Goal: Check status: Check status

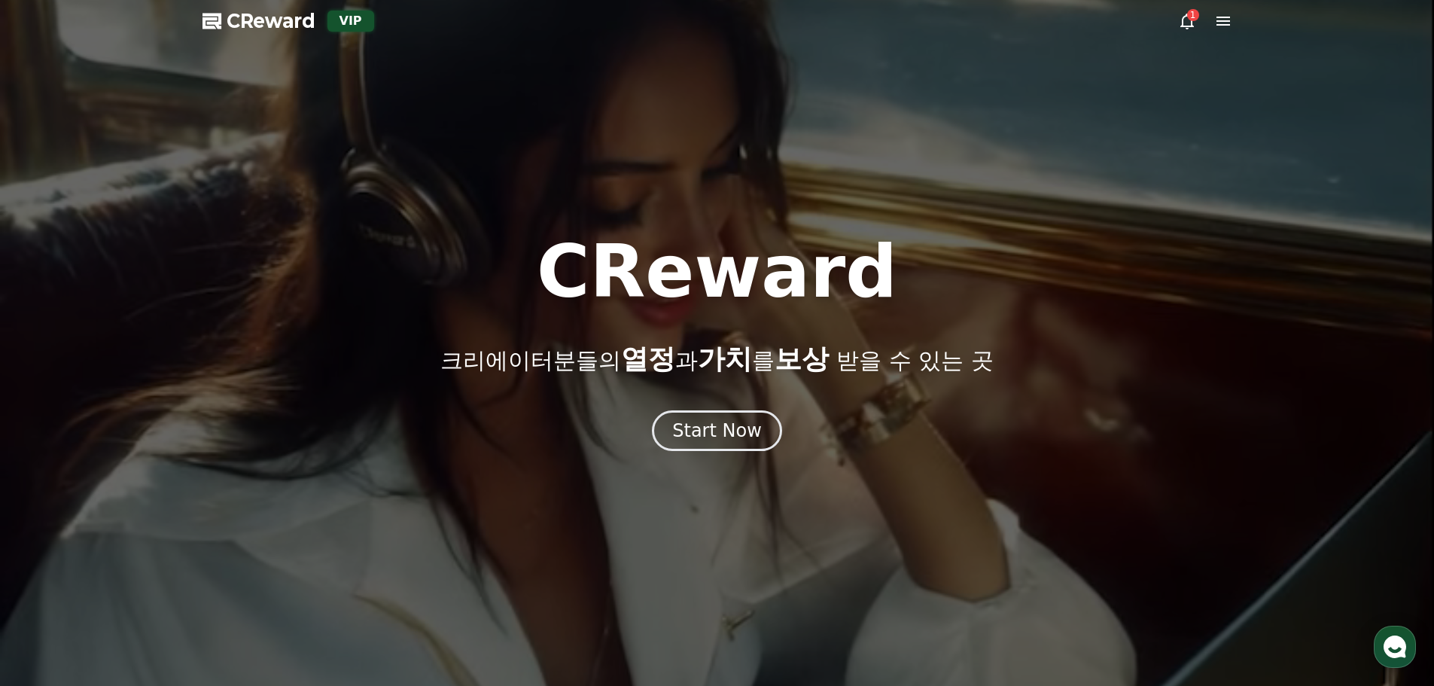
click at [1188, 30] on div at bounding box center [717, 343] width 1434 height 686
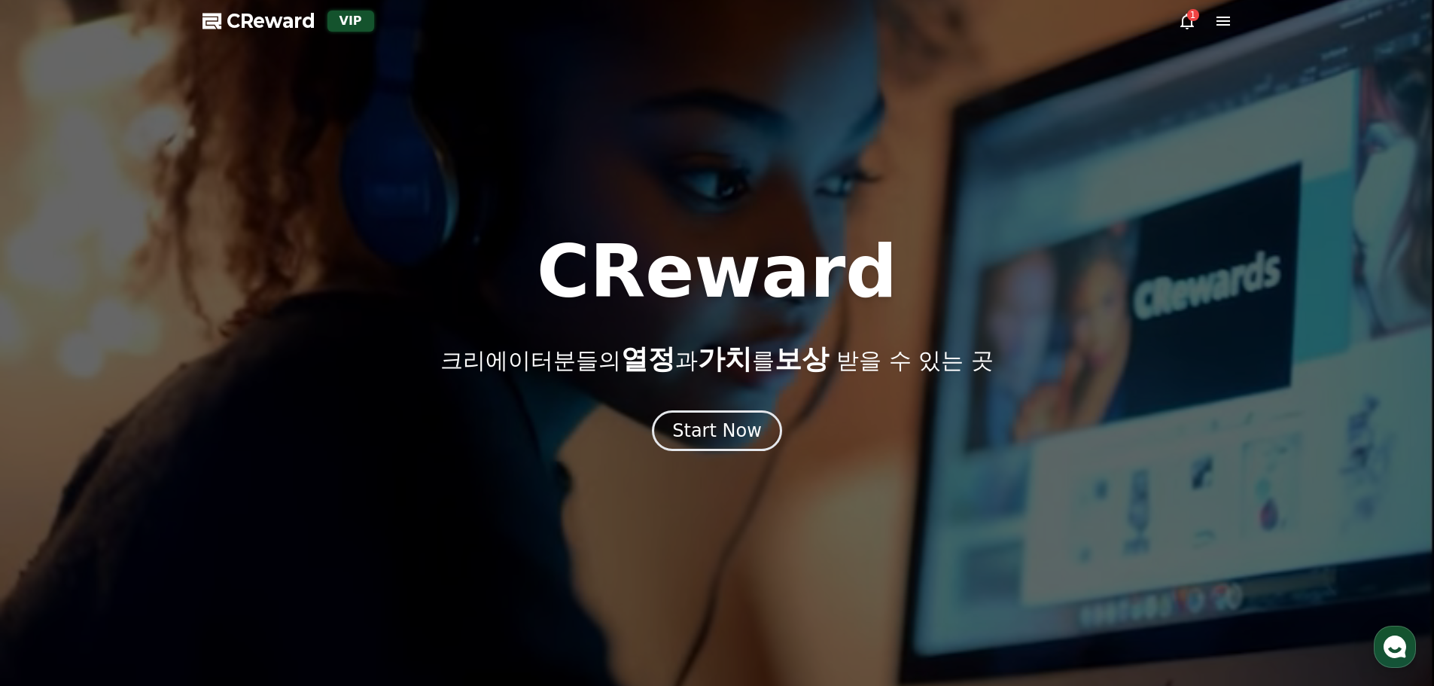
click at [1188, 23] on icon at bounding box center [1187, 21] width 18 height 18
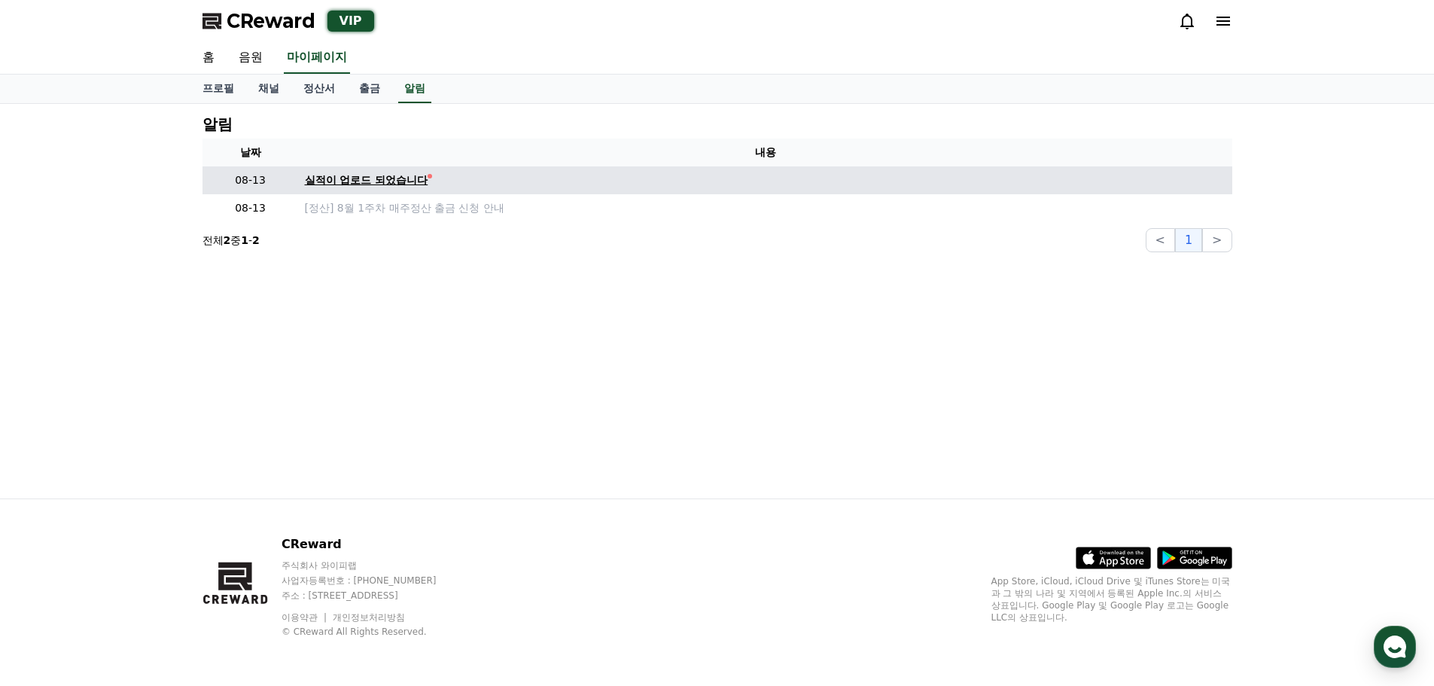
click at [372, 179] on div "실적이 업로드 되었습니다" at bounding box center [366, 180] width 123 height 16
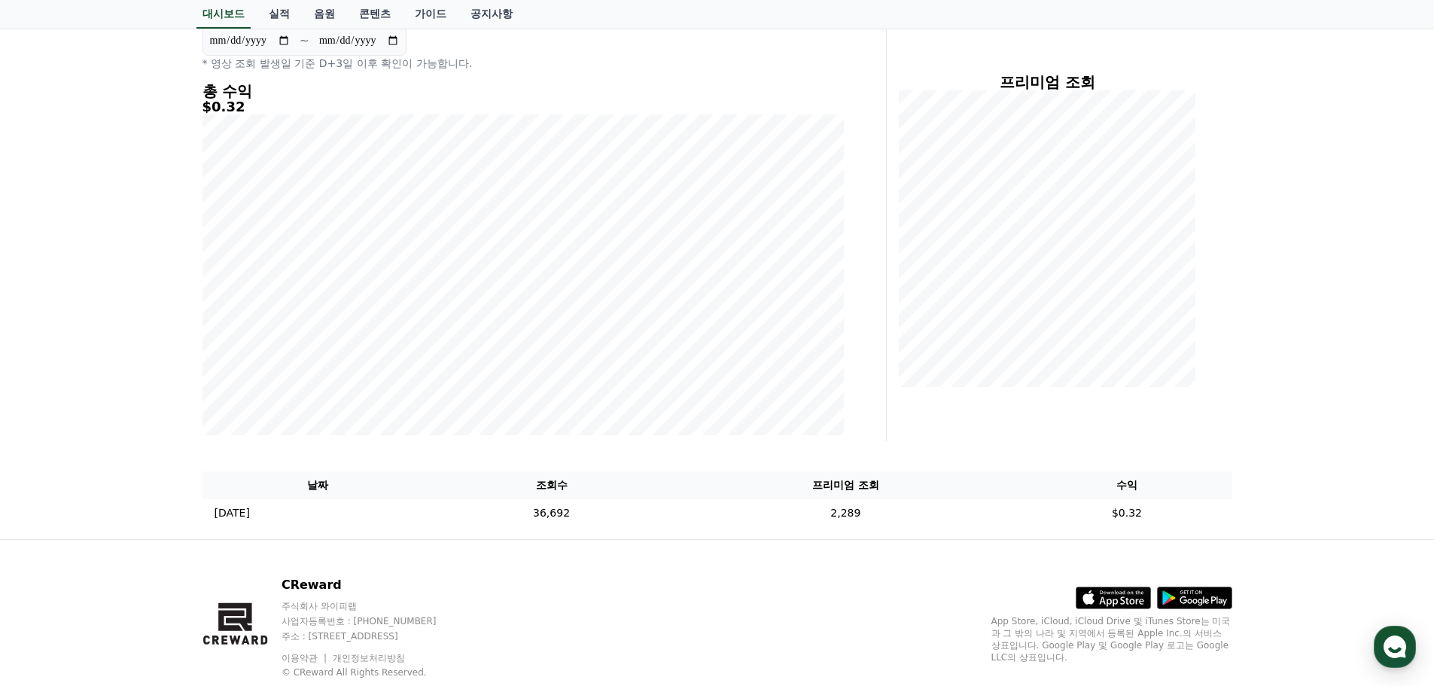
scroll to position [200, 0]
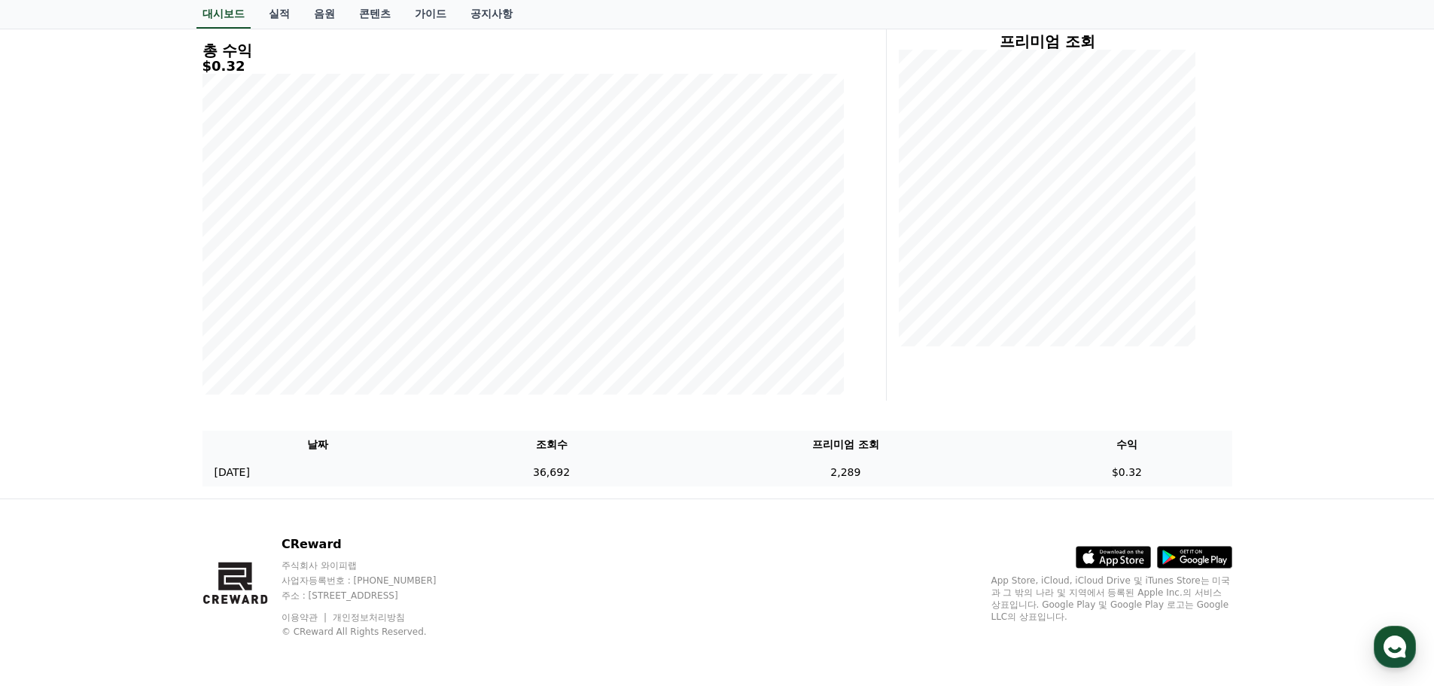
click at [635, 476] on td "36,692" at bounding box center [551, 472] width 236 height 28
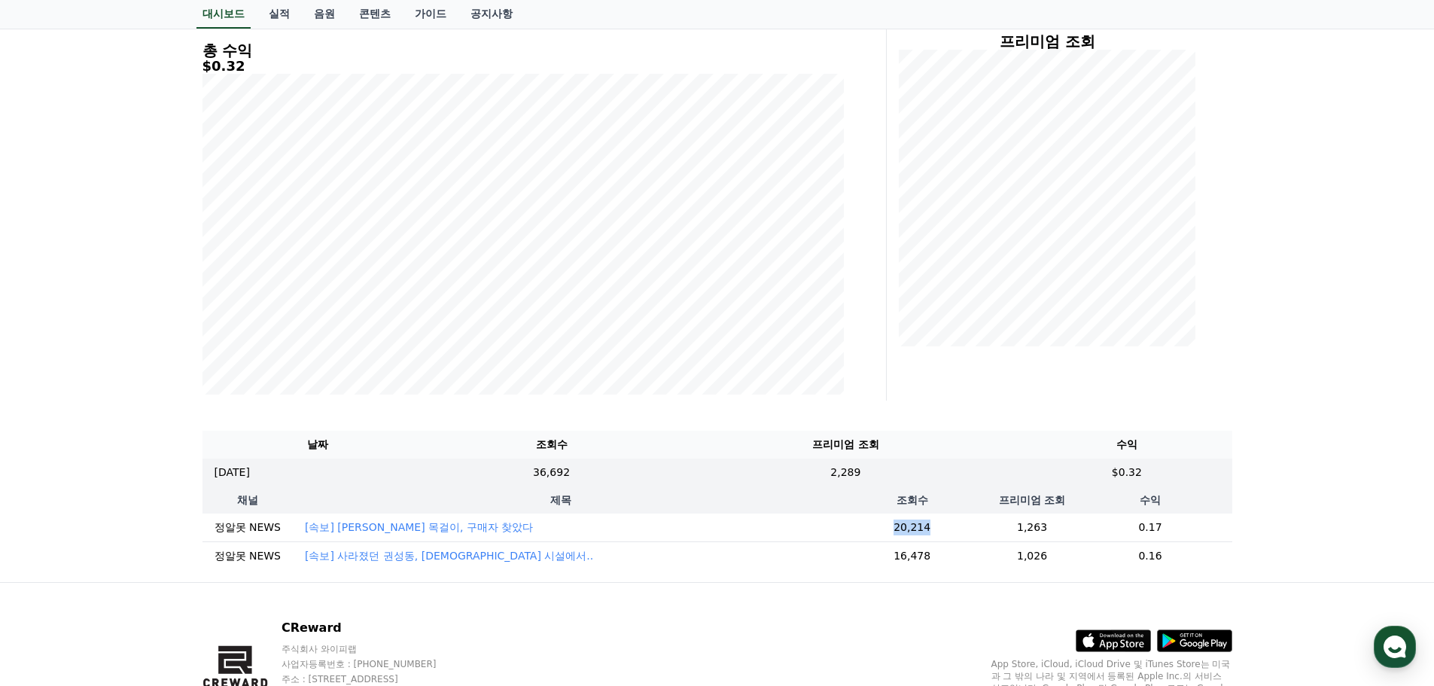
drag, startPoint x: 863, startPoint y: 531, endPoint x: 931, endPoint y: 533, distance: 67.8
click at [931, 533] on td "20,214" at bounding box center [912, 527] width 167 height 29
drag, startPoint x: 926, startPoint y: 562, endPoint x: 880, endPoint y: 528, distance: 57.7
click at [880, 528] on tbody "정알못 NEWS [속보] [PERSON_NAME] 목걸이, 구매자 찾았다 20,214 1,263 0.17 정알못 NEWS [속보] 사라졌던 […" at bounding box center [717, 541] width 1030 height 56
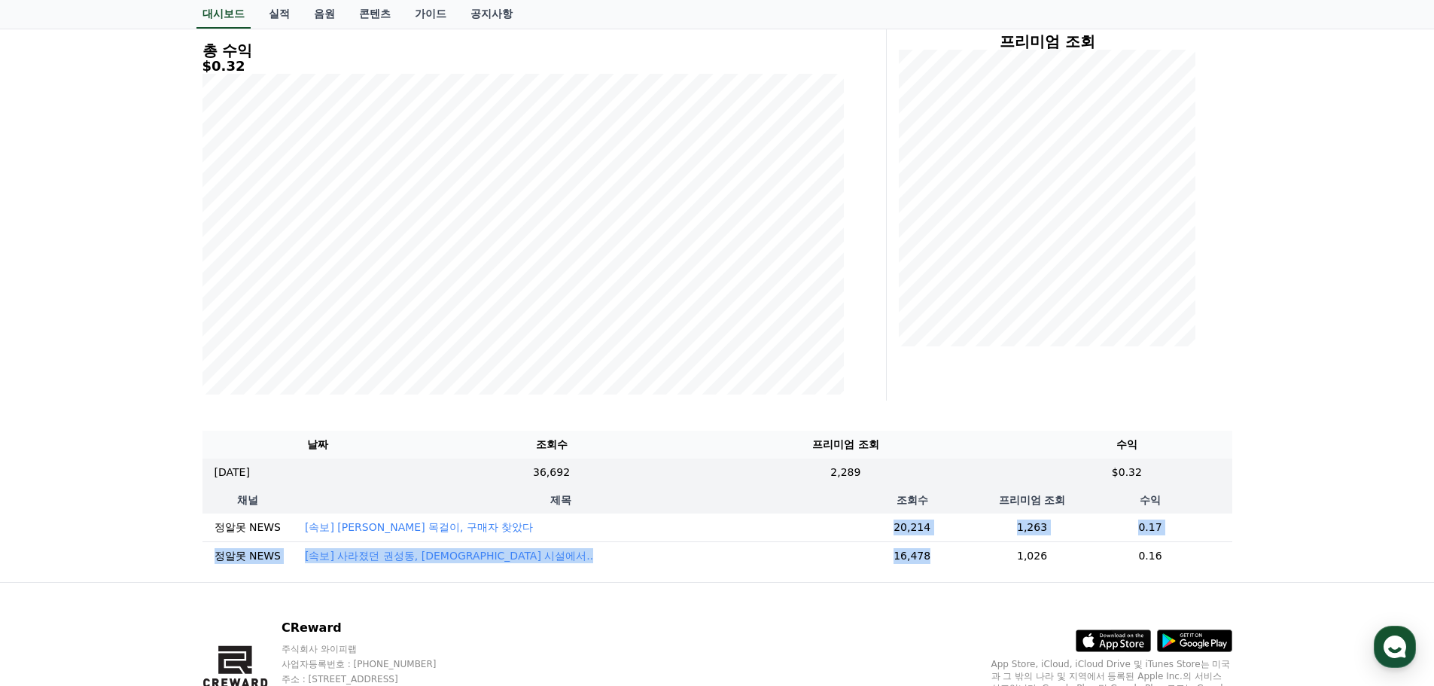
drag, startPoint x: 880, startPoint y: 528, endPoint x: 868, endPoint y: 527, distance: 12.1
click at [878, 528] on td "20,214" at bounding box center [912, 527] width 167 height 29
click at [919, 553] on td "16,478" at bounding box center [912, 555] width 167 height 29
drag, startPoint x: 926, startPoint y: 564, endPoint x: 869, endPoint y: 525, distance: 69.3
click at [869, 525] on tbody "정알못 NEWS [속보] [PERSON_NAME] 목걸이, 구매자 찾았다 20,214 1,263 0.17 정알못 NEWS [속보] 사라졌던 […" at bounding box center [717, 541] width 1030 height 56
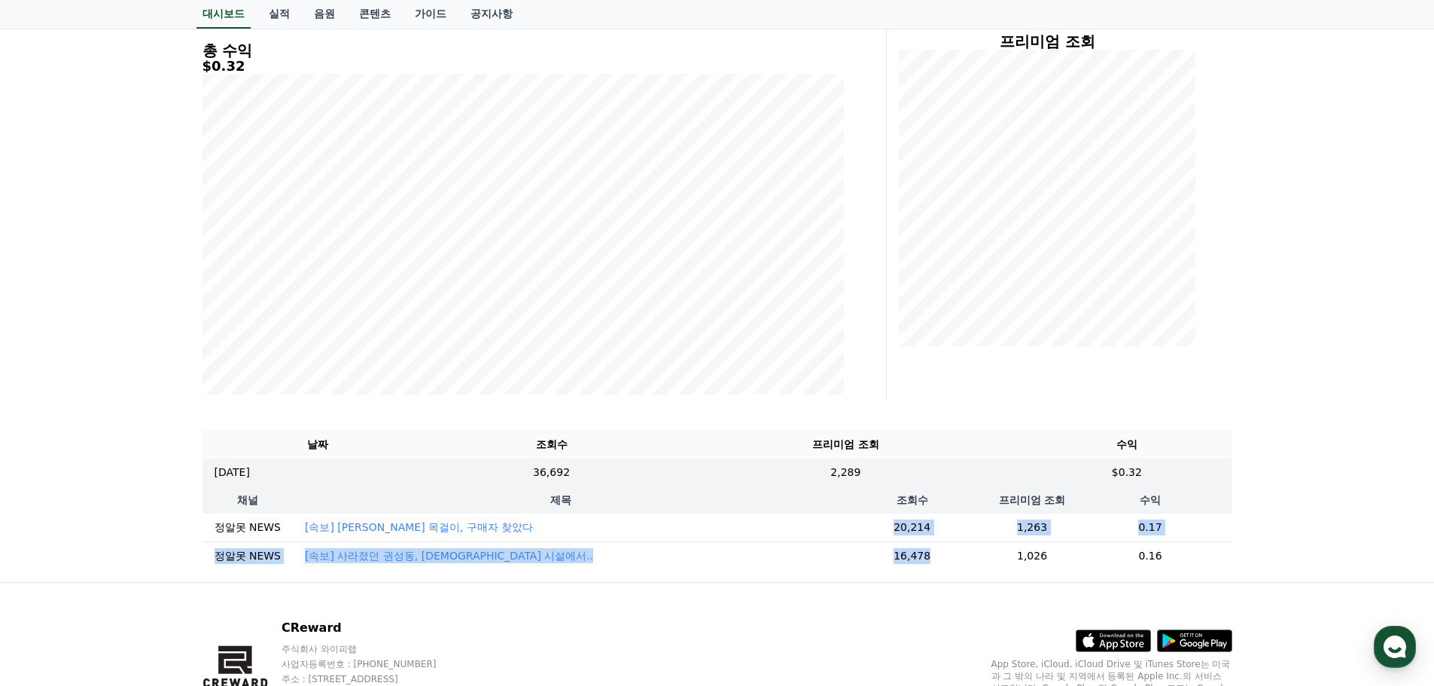
click at [869, 525] on td "20,214" at bounding box center [912, 527] width 167 height 29
drag, startPoint x: 871, startPoint y: 531, endPoint x: 945, endPoint y: 564, distance: 81.8
click at [945, 564] on tbody "정알못 NEWS [속보] [PERSON_NAME] 목걸이, 구매자 찾았다 20,214 1,263 0.17 정알못 NEWS [속보] 사라졌던 […" at bounding box center [717, 541] width 1030 height 56
click at [945, 564] on td "16,478" at bounding box center [912, 555] width 167 height 29
drag, startPoint x: 1148, startPoint y: 563, endPoint x: 874, endPoint y: 523, distance: 276.8
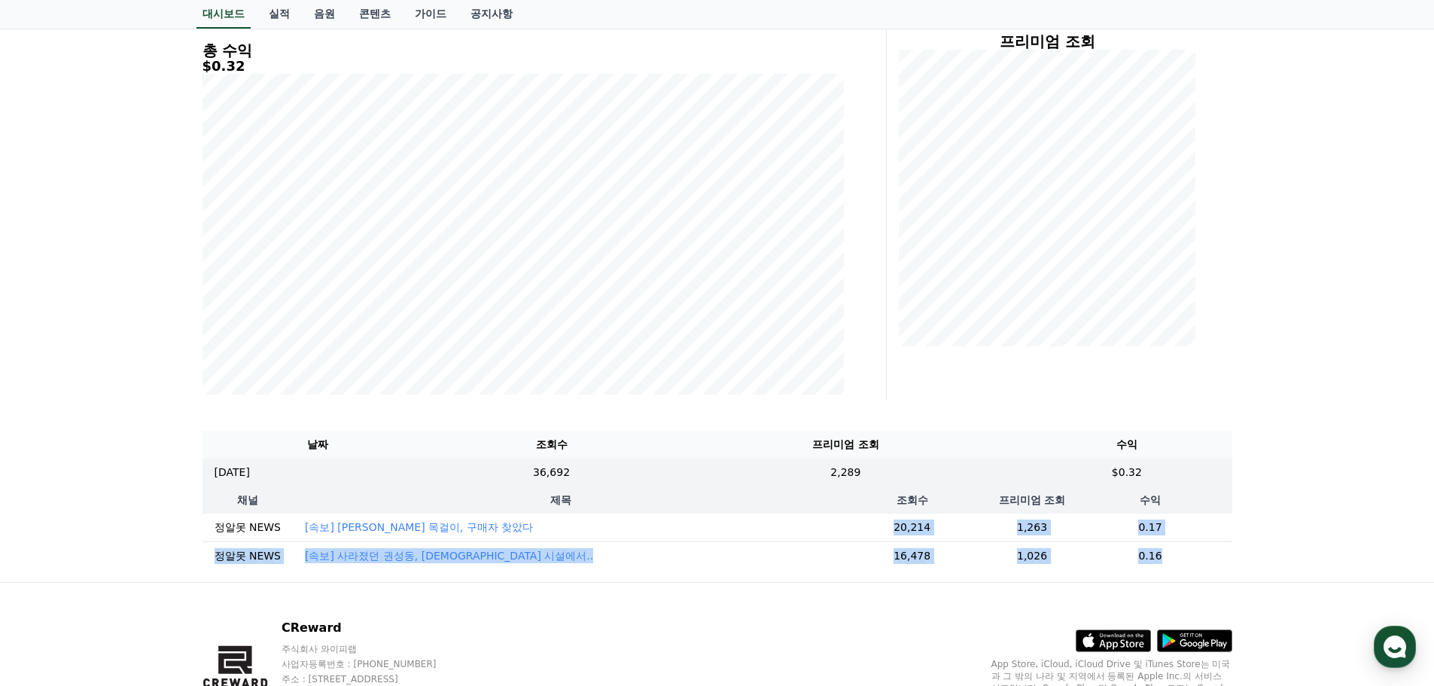
click at [874, 523] on tbody "정알못 NEWS [속보] [PERSON_NAME] 목걸이, 구매자 찾았다 20,214 1,263 0.17 정알못 NEWS [속보] 사라졌던 […" at bounding box center [717, 541] width 1030 height 56
click at [874, 523] on td "20,214" at bounding box center [912, 527] width 167 height 29
drag, startPoint x: 867, startPoint y: 527, endPoint x: 1152, endPoint y: 566, distance: 287.9
click at [1152, 566] on tbody "정알못 NEWS [속보] [PERSON_NAME] 목걸이, 구매자 찾았다 20,214 1,263 0.17 정알못 NEWS [속보] 사라졌던 […" at bounding box center [717, 541] width 1030 height 56
click at [1152, 566] on td "0.16" at bounding box center [1149, 555] width 163 height 29
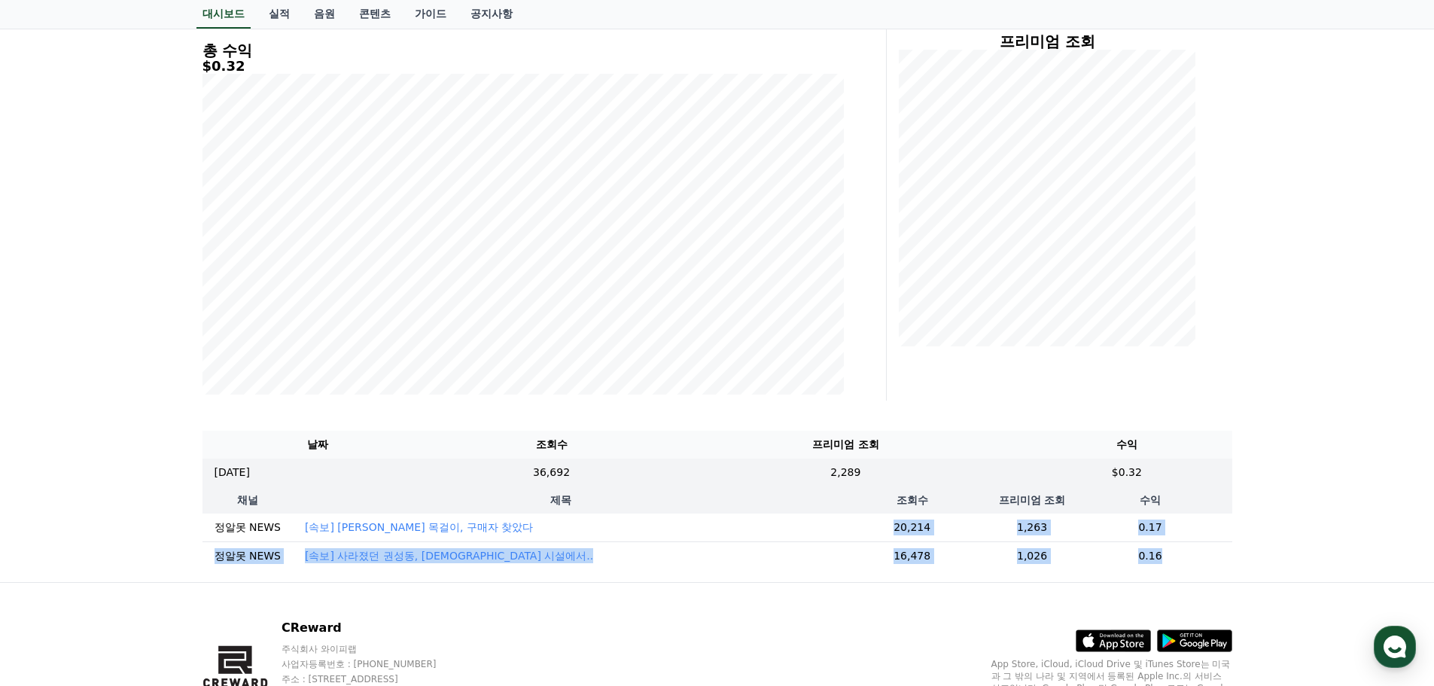
drag, startPoint x: 1167, startPoint y: 566, endPoint x: 858, endPoint y: 526, distance: 311.1
click at [858, 526] on tbody "정알못 NEWS [속보] [PERSON_NAME] 목걸이, 구매자 찾았다 20,214 1,263 0.17 정알못 NEWS [속보] 사라졌던 […" at bounding box center [717, 541] width 1030 height 56
click at [858, 526] on td "20,214" at bounding box center [912, 527] width 167 height 29
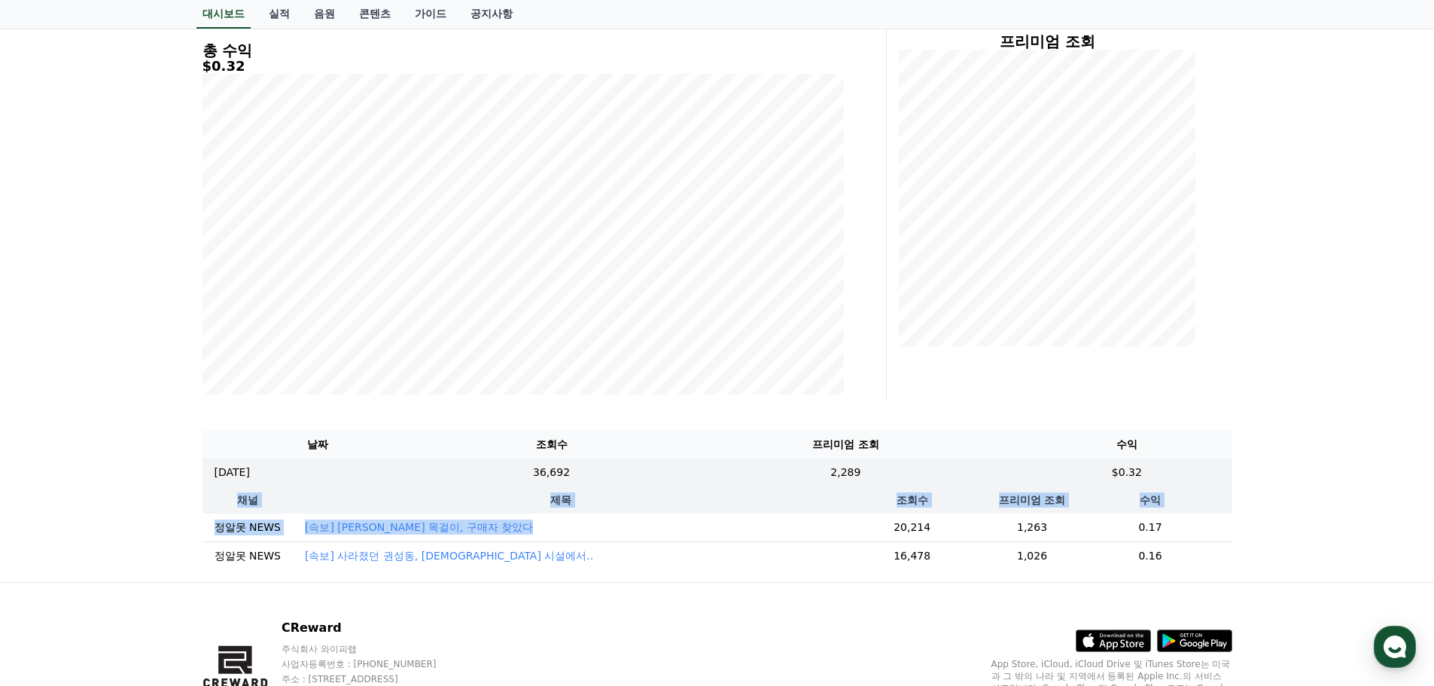
drag, startPoint x: 875, startPoint y: 528, endPoint x: 1145, endPoint y: 570, distance: 274.2
click at [1145, 570] on div "채널 제목 조회수 프리미엄 조회 수익 정알못 NEWS [속보] [PERSON_NAME] 목걸이, 구매자 찾았다 20,214 1,263 0.17…" at bounding box center [717, 528] width 1030 height 84
click at [1160, 559] on td "0.16" at bounding box center [1149, 555] width 163 height 29
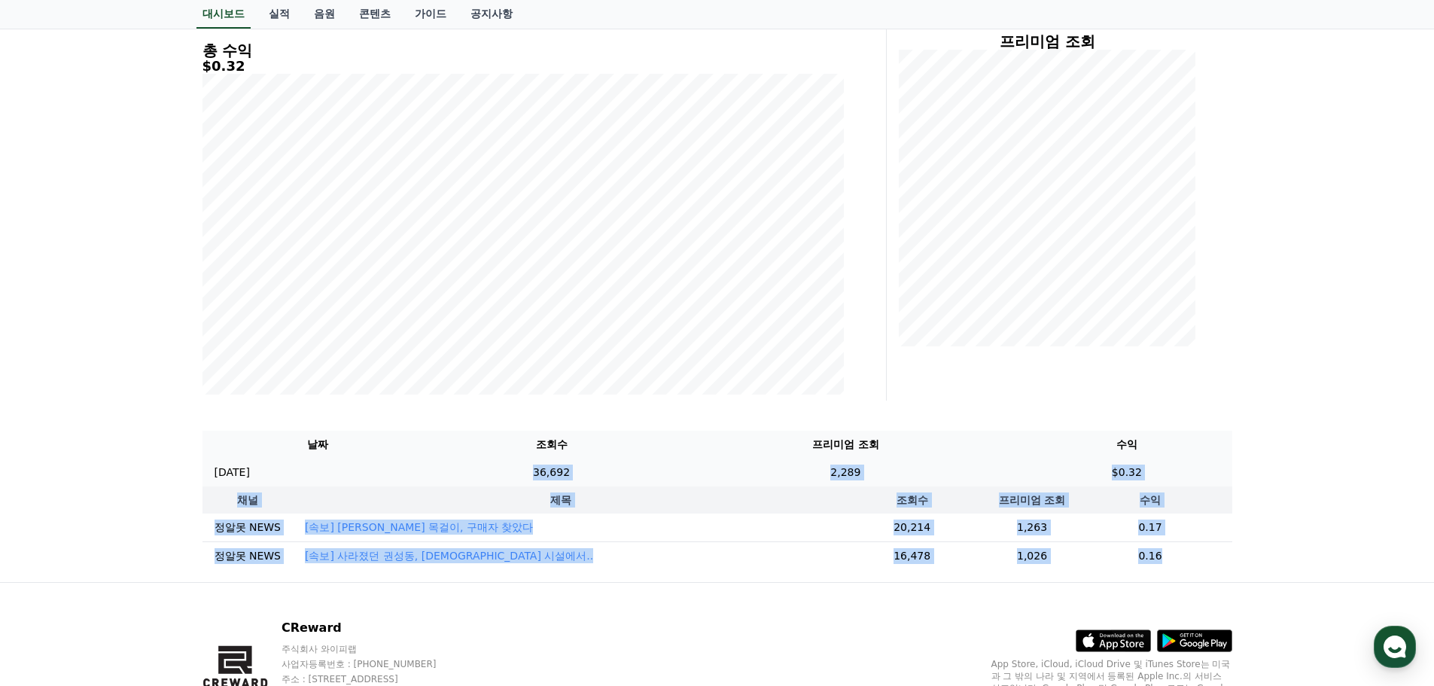
drag, startPoint x: 1160, startPoint y: 558, endPoint x: 575, endPoint y: 464, distance: 592.4
click at [575, 464] on tbody "[DATE] 08/11 36,692 2,289 $0.32 채널 제목 조회수 프리미엄 조회 수익 정알못 NEWS [속보] [PERSON_NAME…" at bounding box center [717, 513] width 1030 height 111
click at [700, 530] on td "[속보] [PERSON_NAME] 목걸이, 구매자 찾았다" at bounding box center [561, 527] width 536 height 29
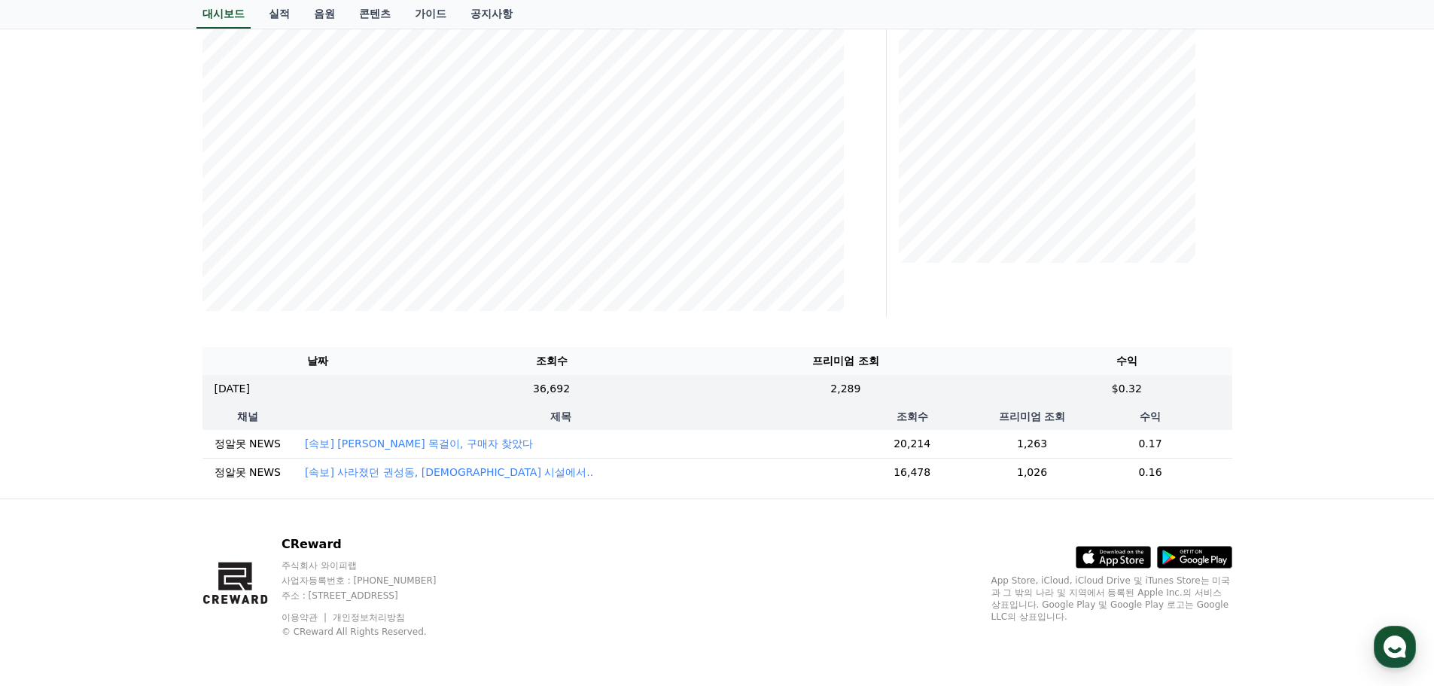
scroll to position [295, 0]
click at [599, 493] on div "**********" at bounding box center [717, 159] width 1054 height 678
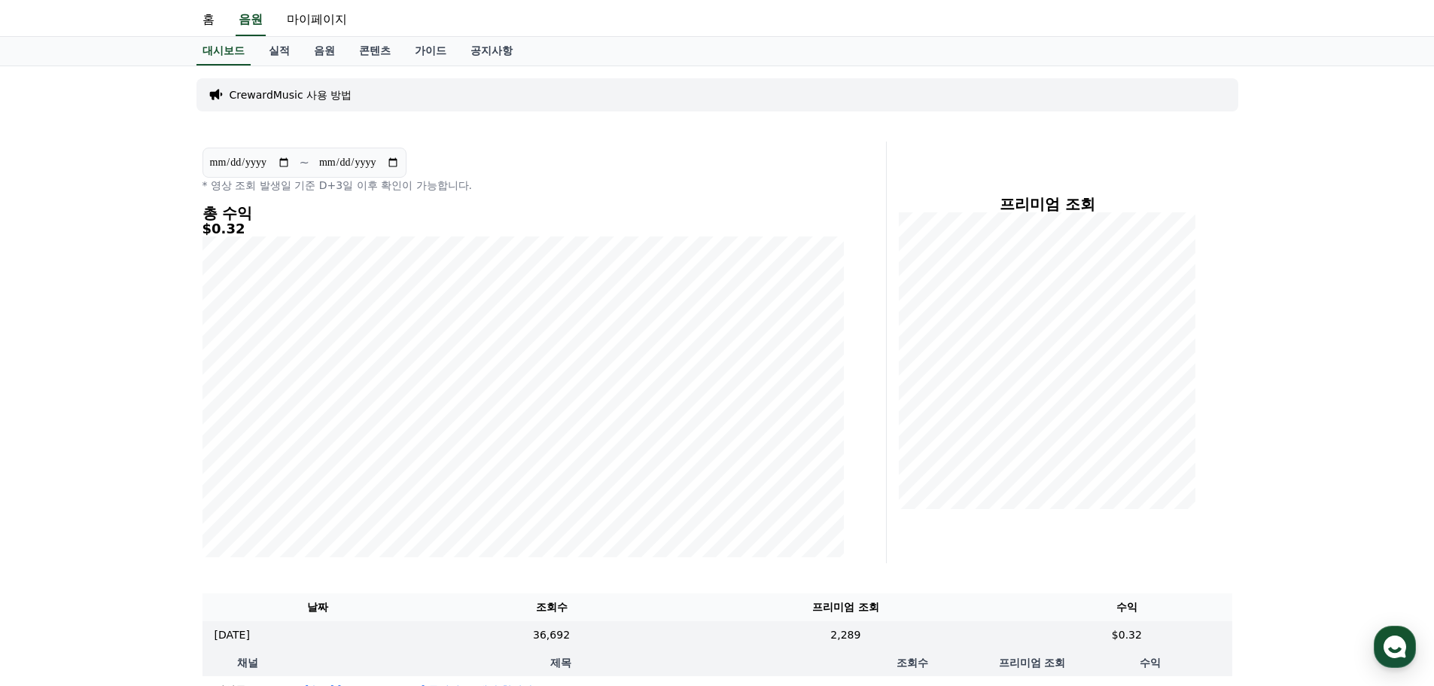
scroll to position [0, 0]
